Goal: Register for event/course

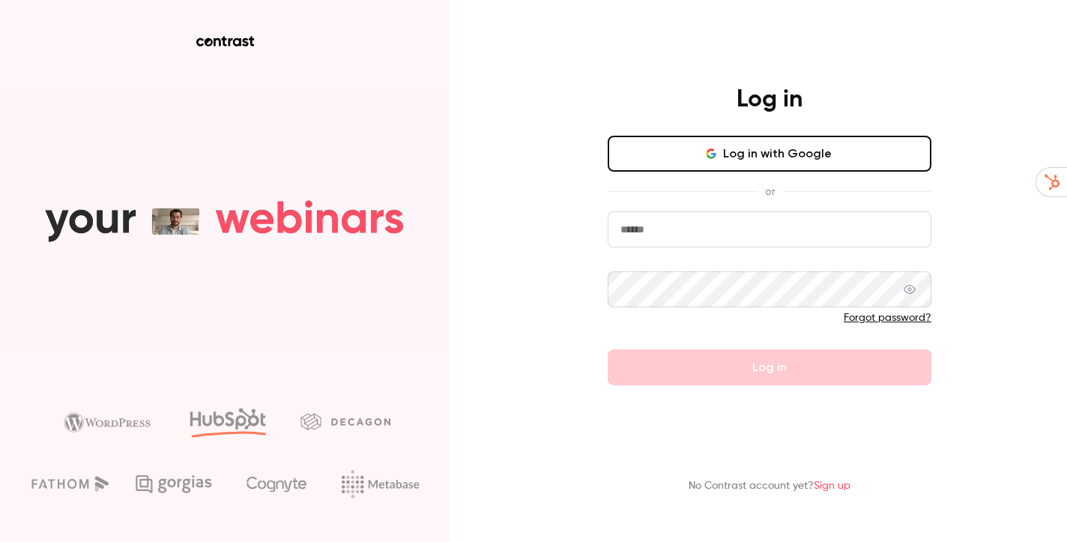
type input "**********"
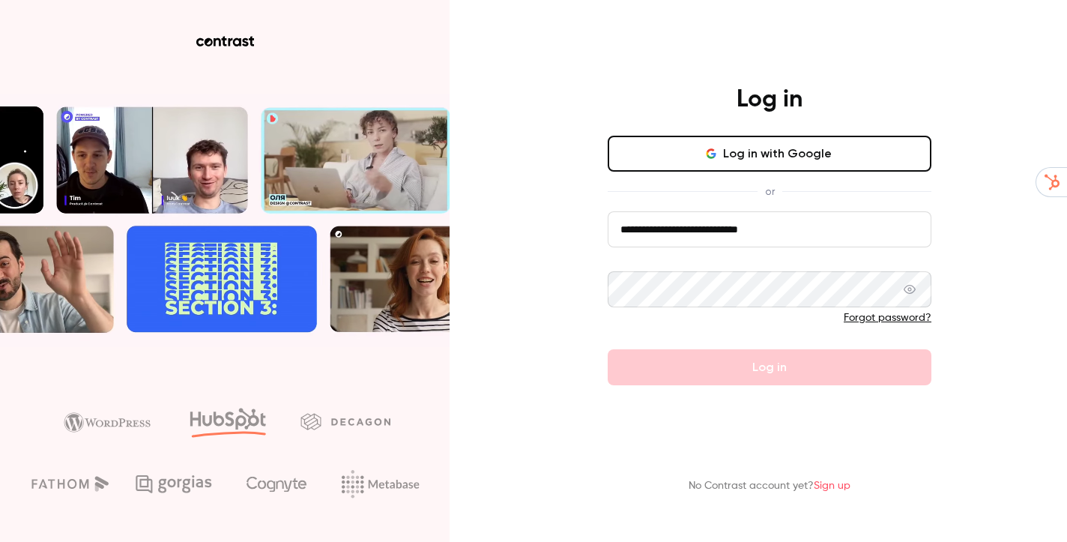
click at [827, 376] on form "**********" at bounding box center [770, 298] width 324 height 174
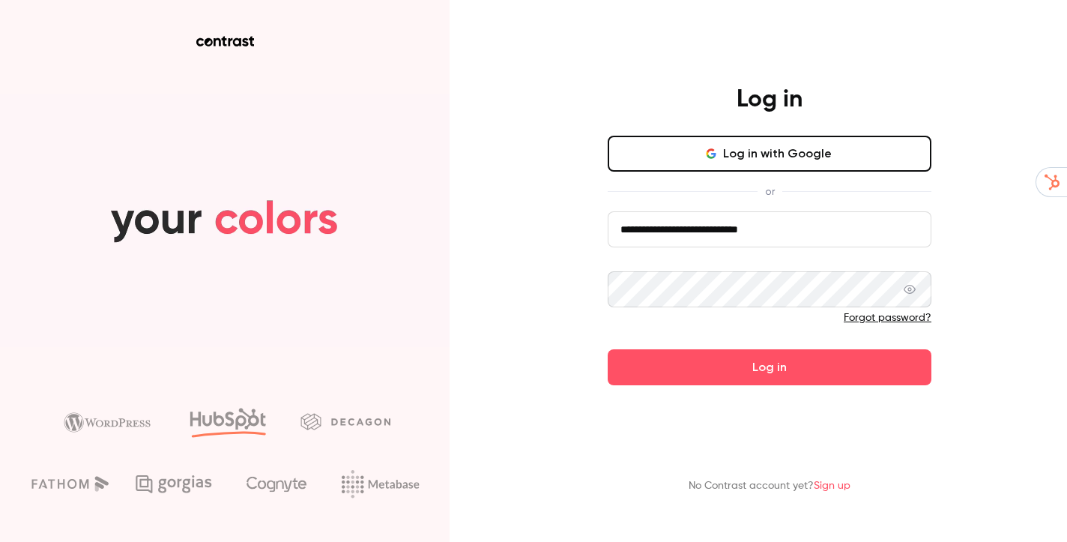
click at [779, 385] on button "Log in" at bounding box center [770, 367] width 324 height 36
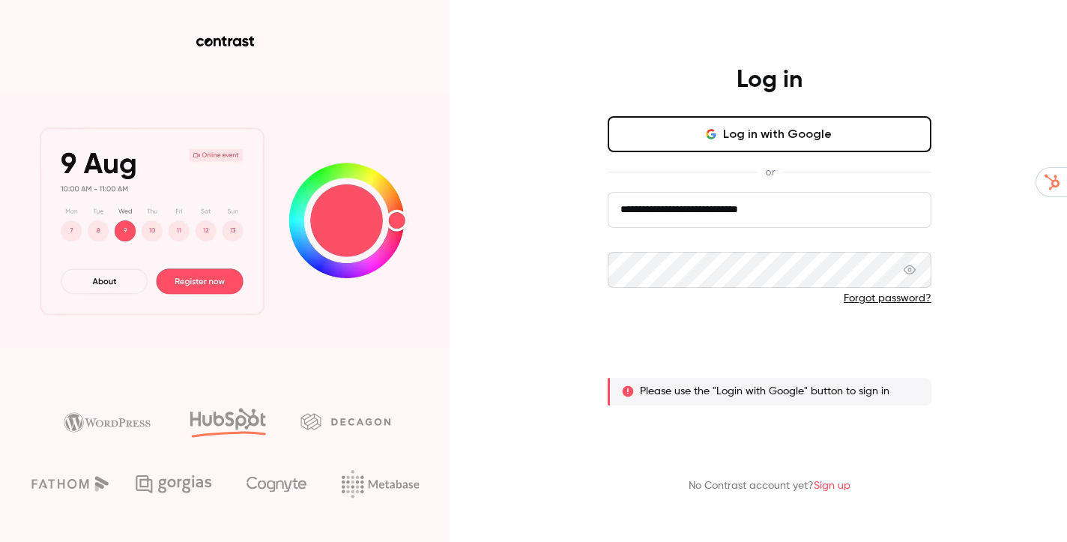
click at [784, 355] on button "Log in" at bounding box center [770, 348] width 324 height 36
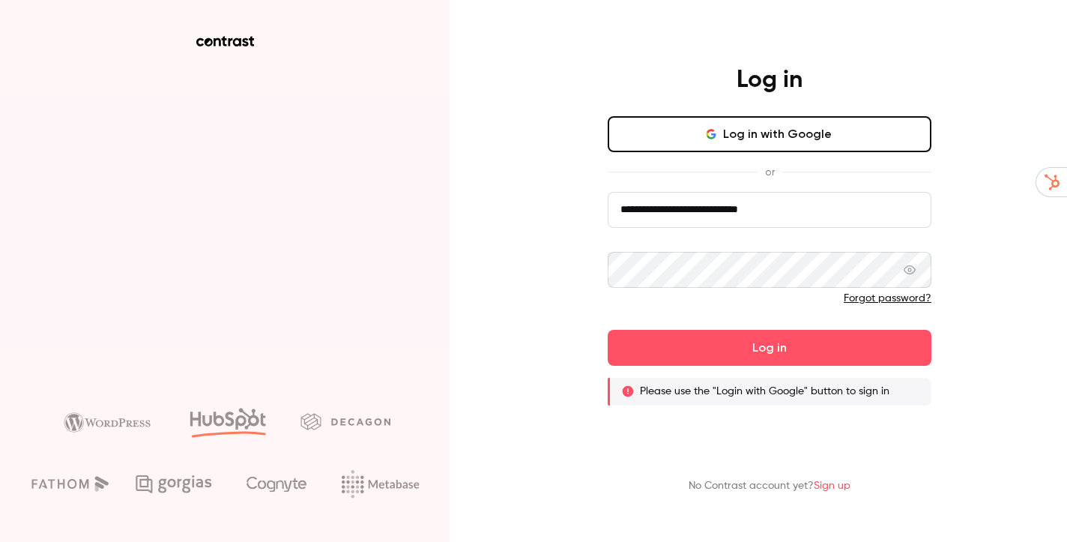
click at [835, 136] on button "Log in with Google" at bounding box center [770, 134] width 324 height 36
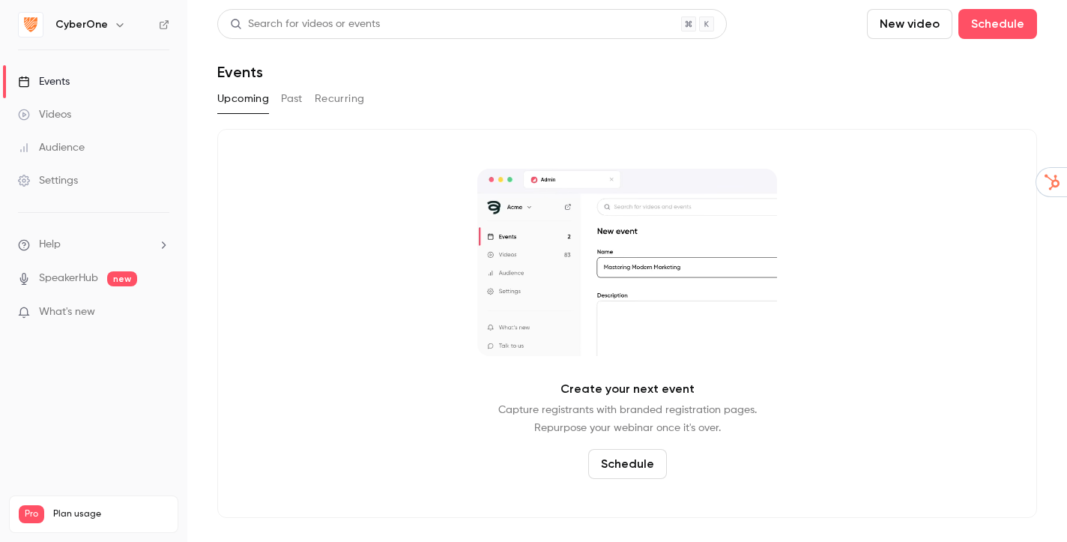
click at [115, 28] on icon "button" at bounding box center [120, 25] width 12 height 12
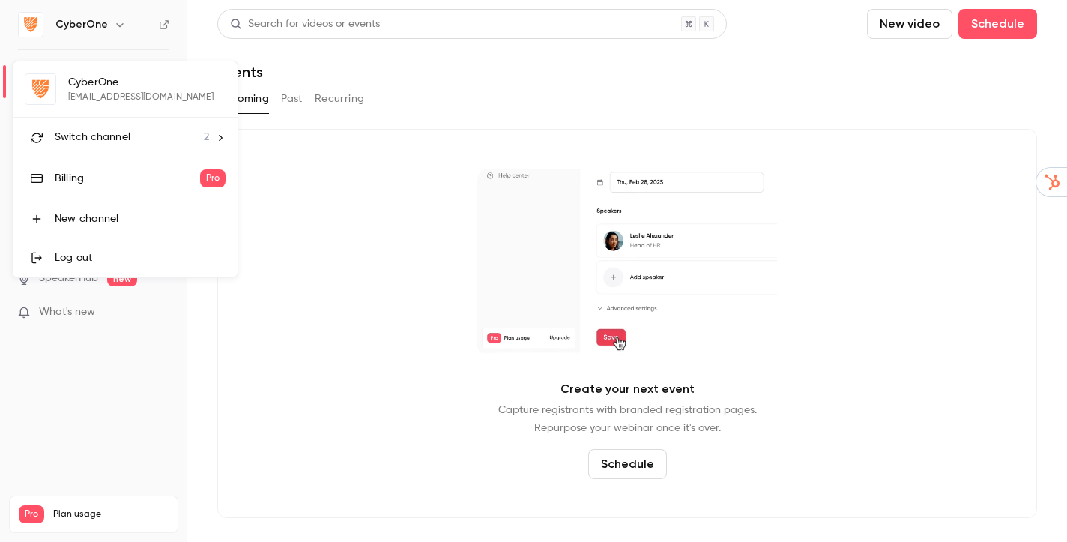
click at [130, 139] on div "Switch channel 2" at bounding box center [132, 138] width 154 height 16
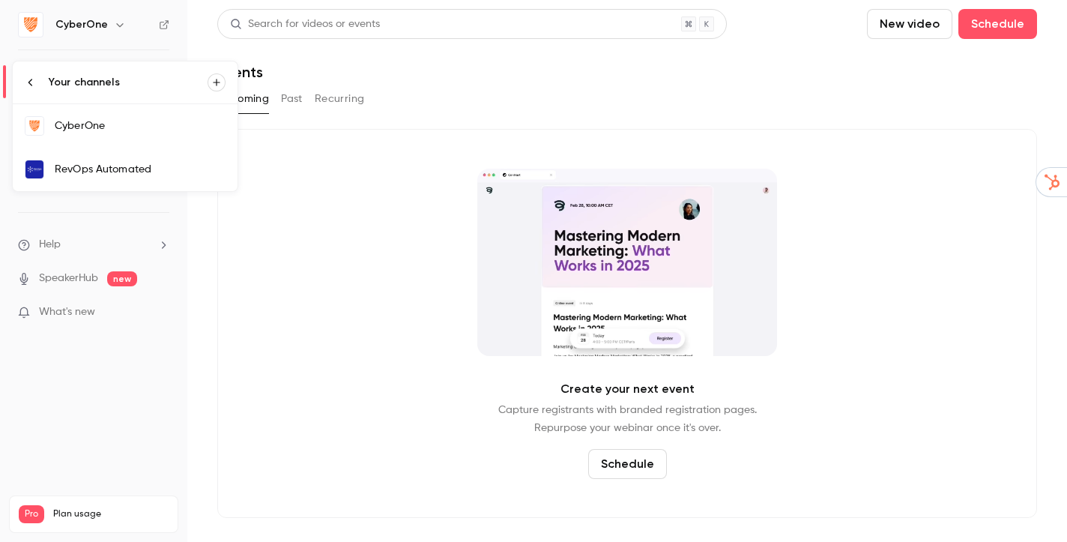
click at [133, 178] on link "RevOps Automated" at bounding box center [125, 169] width 225 height 43
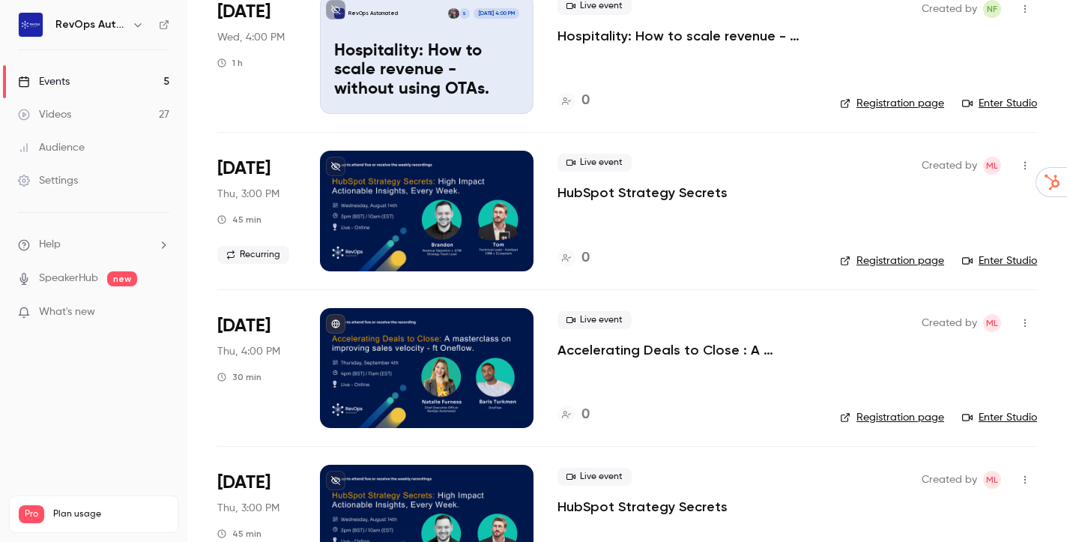
scroll to position [138, 0]
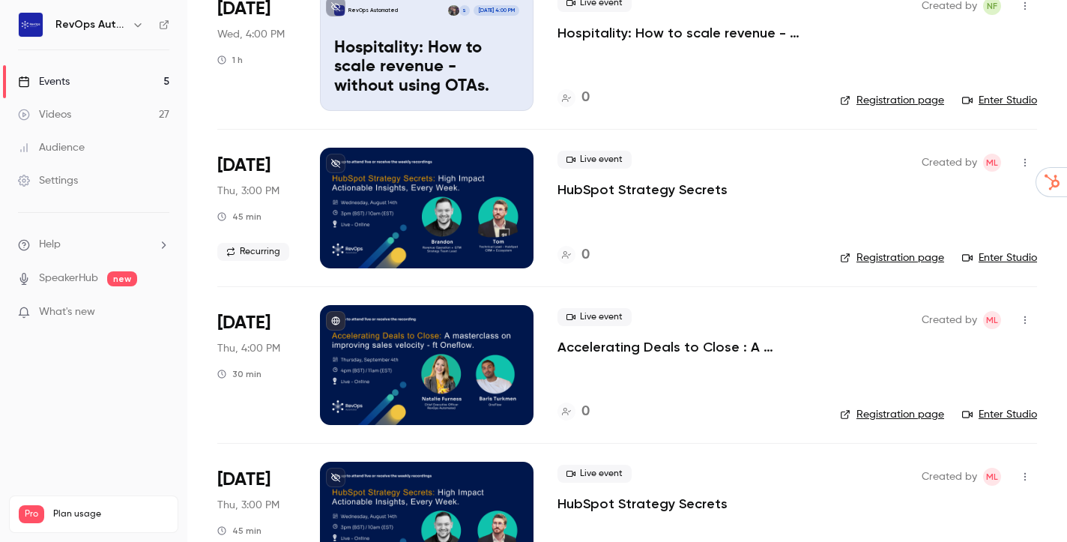
click at [669, 347] on p "Accelerating Deals to Close : A masterclass on improving sales velocity - ft On…" at bounding box center [686, 347] width 258 height 18
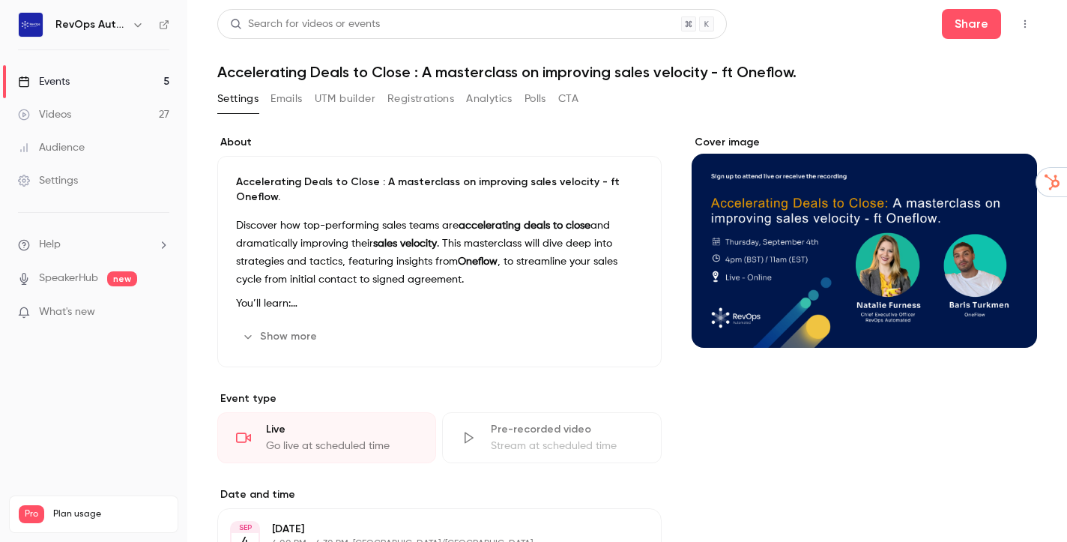
click at [1019, 25] on icon "button" at bounding box center [1025, 24] width 12 height 10
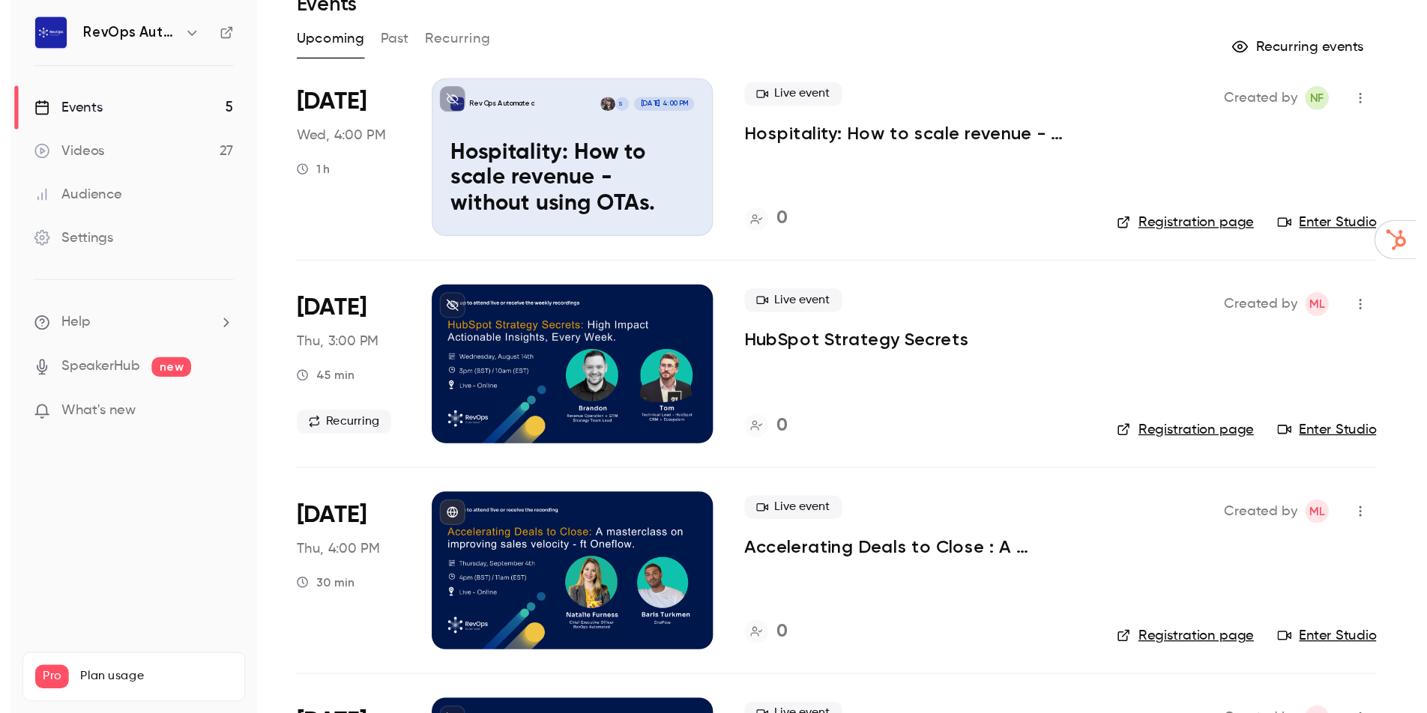
scroll to position [85, 0]
